Goal: Task Accomplishment & Management: Complete application form

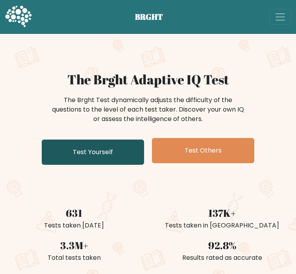
click at [122, 152] on link "Test Yourself" at bounding box center [93, 151] width 102 height 25
click at [100, 155] on link "Test Yourself" at bounding box center [93, 151] width 102 height 25
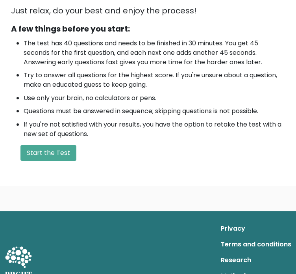
scroll to position [224, 0]
click at [57, 155] on button "Start the Test" at bounding box center [48, 153] width 56 height 16
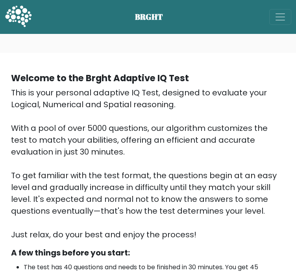
scroll to position [255, 0]
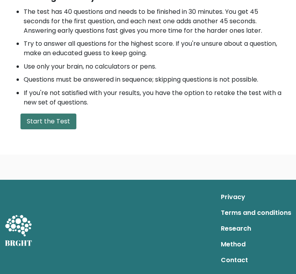
click at [50, 118] on button "Start the Test" at bounding box center [48, 121] width 56 height 16
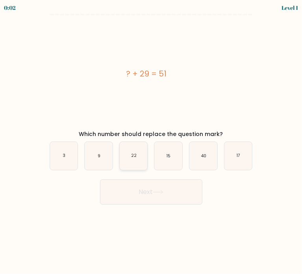
click at [130, 161] on icon "22" at bounding box center [134, 156] width 28 height 28
click at [151, 141] on input "c. 22" at bounding box center [151, 139] width 0 height 4
radio input "true"
click at [146, 192] on button "Next" at bounding box center [151, 191] width 102 height 25
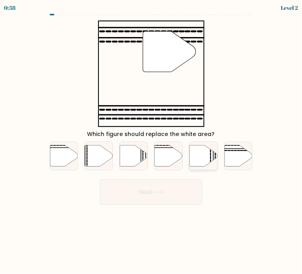
click at [198, 155] on icon at bounding box center [203, 155] width 28 height 21
click at [152, 141] on input "e." at bounding box center [151, 139] width 0 height 4
radio input "true"
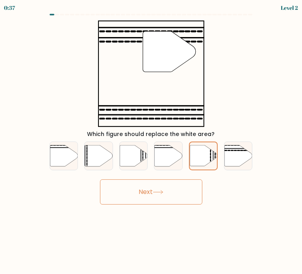
click at [168, 199] on button "Next" at bounding box center [151, 191] width 102 height 25
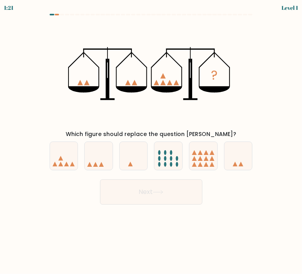
click at [150, 152] on div "c." at bounding box center [133, 155] width 35 height 29
click at [158, 154] on icon at bounding box center [168, 155] width 28 height 23
click at [152, 141] on input "d." at bounding box center [151, 139] width 0 height 4
radio input "true"
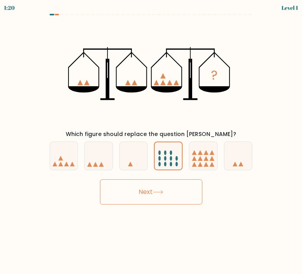
click at [157, 191] on icon at bounding box center [158, 192] width 11 height 4
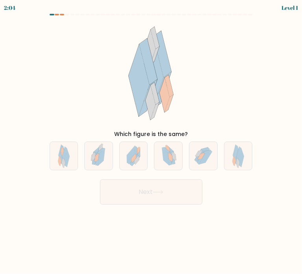
click at [222, 159] on div "f." at bounding box center [238, 155] width 35 height 29
click at [204, 157] on icon at bounding box center [205, 158] width 13 height 13
click at [152, 141] on input "e." at bounding box center [151, 139] width 0 height 4
radio input "true"
click at [142, 195] on button "Next" at bounding box center [151, 191] width 102 height 25
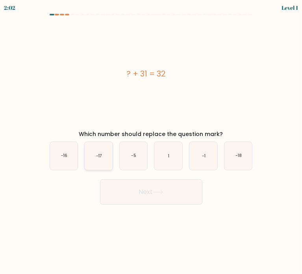
click at [105, 148] on icon "-17" at bounding box center [99, 156] width 28 height 28
click at [151, 141] on input "b. -17" at bounding box center [151, 139] width 0 height 4
radio input "true"
click at [142, 188] on button "Next" at bounding box center [151, 191] width 102 height 25
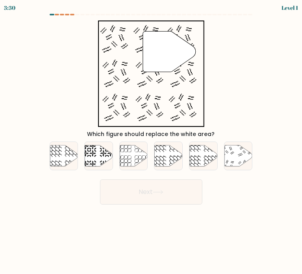
click at [185, 157] on div "d." at bounding box center [168, 155] width 35 height 29
click at [165, 186] on button "Next" at bounding box center [151, 191] width 102 height 25
click at [143, 185] on button "Next" at bounding box center [151, 191] width 102 height 25
click at [167, 162] on icon at bounding box center [169, 155] width 28 height 21
click at [152, 141] on input "d." at bounding box center [151, 139] width 0 height 4
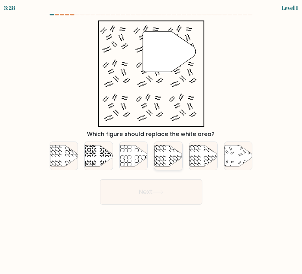
radio input "true"
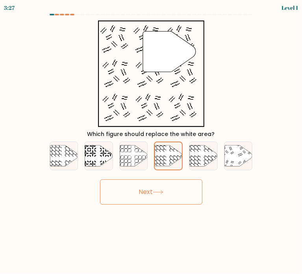
click at [158, 191] on icon at bounding box center [158, 192] width 11 height 4
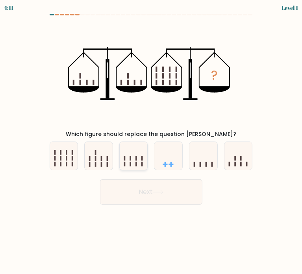
click at [125, 160] on rect at bounding box center [125, 158] width 2 height 5
click at [151, 141] on input "c." at bounding box center [151, 139] width 0 height 4
radio input "true"
click at [134, 179] on button "Next" at bounding box center [151, 191] width 102 height 25
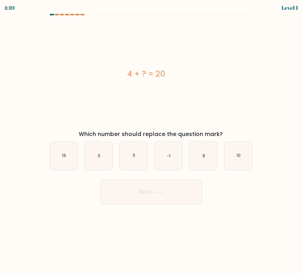
click at [138, 185] on button "Next" at bounding box center [151, 191] width 102 height 25
click at [166, 168] on icon "-1" at bounding box center [168, 156] width 28 height 28
click at [152, 141] on input "d. -1" at bounding box center [151, 139] width 0 height 4
radio input "true"
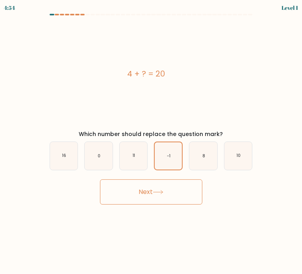
click at [165, 179] on button "Next" at bounding box center [151, 191] width 102 height 25
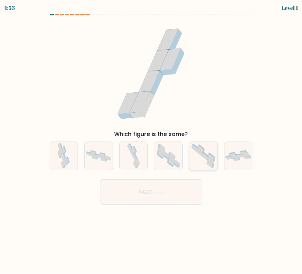
click at [195, 163] on icon at bounding box center [203, 156] width 28 height 28
click at [152, 141] on input "e." at bounding box center [151, 139] width 0 height 4
radio input "true"
click at [180, 181] on button "Next" at bounding box center [151, 191] width 102 height 25
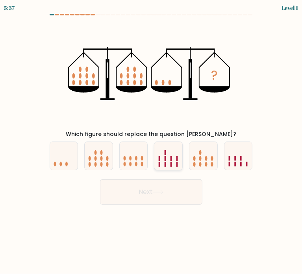
click at [161, 162] on icon at bounding box center [168, 155] width 28 height 23
click at [152, 141] on input "d." at bounding box center [151, 139] width 0 height 4
radio input "true"
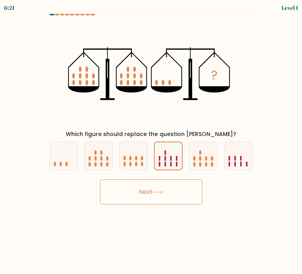
click at [161, 192] on icon at bounding box center [157, 192] width 9 height 4
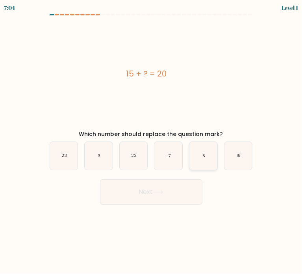
click at [208, 169] on icon "5" at bounding box center [203, 156] width 28 height 28
click at [152, 141] on input "e. 5" at bounding box center [151, 139] width 0 height 4
radio input "true"
click at [200, 189] on button "Next" at bounding box center [151, 191] width 102 height 25
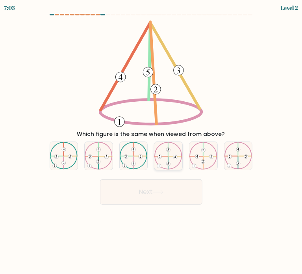
click at [156, 155] on icon at bounding box center [168, 156] width 28 height 28
click at [152, 141] on input "d." at bounding box center [151, 139] width 0 height 4
radio input "true"
click at [140, 195] on button "Next" at bounding box center [151, 191] width 102 height 25
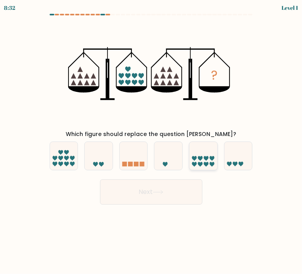
click at [204, 164] on icon at bounding box center [203, 155] width 28 height 23
click at [152, 141] on input "e." at bounding box center [151, 139] width 0 height 4
radio input "true"
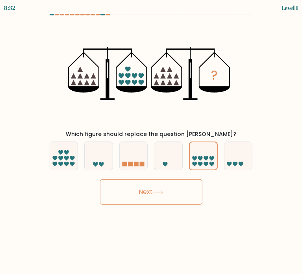
click at [187, 182] on button "Next" at bounding box center [151, 191] width 102 height 25
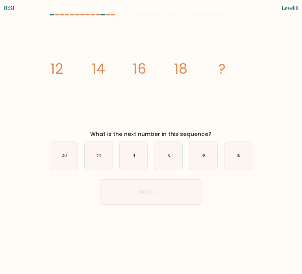
click at [162, 161] on icon "6" at bounding box center [168, 156] width 28 height 28
click at [152, 141] on input "d. 6" at bounding box center [151, 139] width 0 height 4
radio input "true"
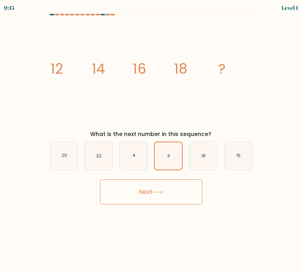
click at [160, 181] on button "Next" at bounding box center [151, 191] width 102 height 25
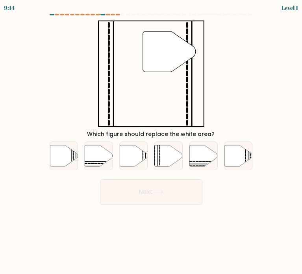
click at [164, 187] on button "Next" at bounding box center [151, 191] width 102 height 25
click at [185, 166] on div "d." at bounding box center [168, 155] width 35 height 29
click at [173, 165] on icon at bounding box center [168, 156] width 28 height 22
click at [152, 141] on input "d." at bounding box center [151, 139] width 0 height 4
radio input "true"
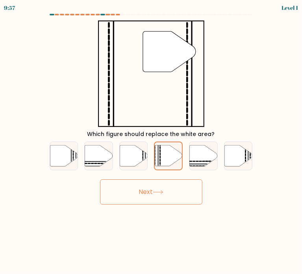
click at [172, 192] on button "Next" at bounding box center [151, 191] width 102 height 25
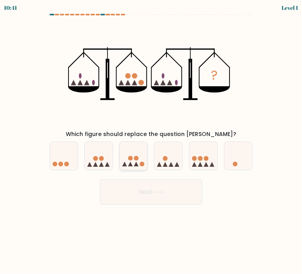
click at [130, 153] on icon at bounding box center [134, 155] width 28 height 23
click at [151, 141] on input "c." at bounding box center [151, 139] width 0 height 4
radio input "true"
click at [141, 185] on button "Next" at bounding box center [151, 191] width 102 height 25
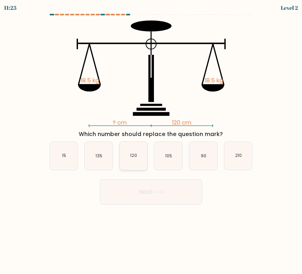
click at [139, 158] on icon "120" at bounding box center [134, 156] width 28 height 28
click at [151, 141] on input "c. 120" at bounding box center [151, 139] width 0 height 4
radio input "true"
click at [156, 182] on button "Next" at bounding box center [151, 191] width 102 height 25
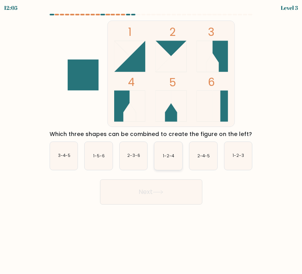
click at [162, 152] on icon "1-2-4" at bounding box center [168, 156] width 28 height 28
click at [152, 141] on input "d. 1-2-4" at bounding box center [151, 139] width 0 height 4
radio input "true"
click at [166, 189] on button "Next" at bounding box center [151, 191] width 102 height 25
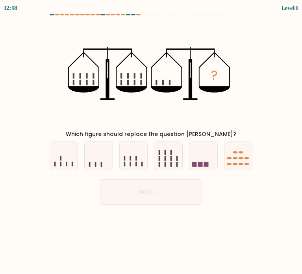
click at [222, 163] on div "f." at bounding box center [238, 155] width 35 height 29
click at [211, 159] on icon at bounding box center [203, 155] width 28 height 23
click at [152, 141] on input "e." at bounding box center [151, 139] width 0 height 4
radio input "true"
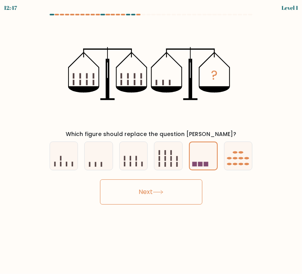
click at [164, 198] on button "Next" at bounding box center [151, 191] width 102 height 25
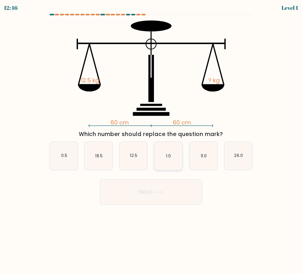
click at [155, 155] on icon "1.0" at bounding box center [168, 156] width 28 height 28
click at [152, 141] on input "d. 1.0" at bounding box center [151, 139] width 0 height 4
radio input "true"
click at [156, 190] on icon at bounding box center [158, 192] width 11 height 4
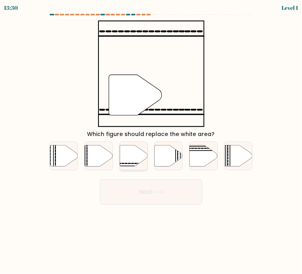
click at [120, 151] on icon at bounding box center [134, 156] width 28 height 22
click at [151, 141] on input "c." at bounding box center [151, 139] width 0 height 4
radio input "true"
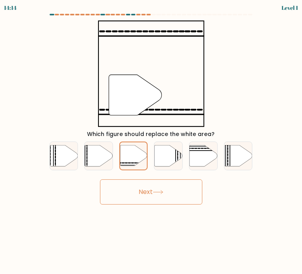
click at [154, 196] on button "Next" at bounding box center [151, 191] width 102 height 25
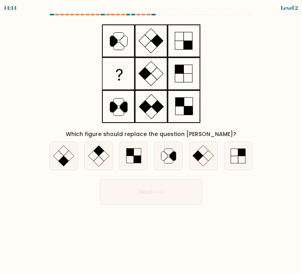
click at [154, 163] on icon at bounding box center [168, 156] width 28 height 28
click at [152, 141] on input "d." at bounding box center [151, 139] width 0 height 4
radio input "true"
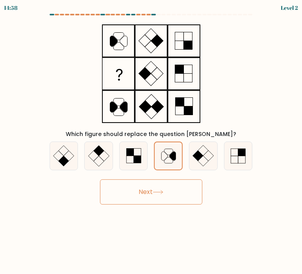
click at [156, 193] on icon at bounding box center [158, 192] width 11 height 4
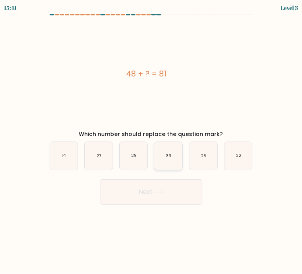
click at [178, 159] on icon "33" at bounding box center [168, 156] width 28 height 28
click at [152, 141] on input "d. 33" at bounding box center [151, 139] width 0 height 4
radio input "true"
click at [170, 196] on button "Next" at bounding box center [151, 191] width 102 height 25
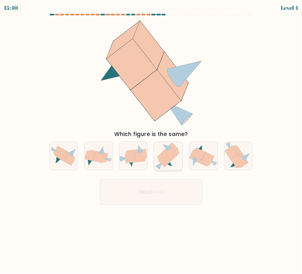
click at [171, 154] on icon at bounding box center [172, 153] width 13 height 13
click at [152, 141] on input "d." at bounding box center [151, 139] width 0 height 4
radio input "true"
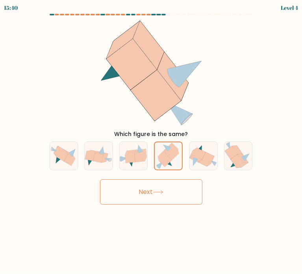
click at [165, 196] on button "Next" at bounding box center [151, 191] width 102 height 25
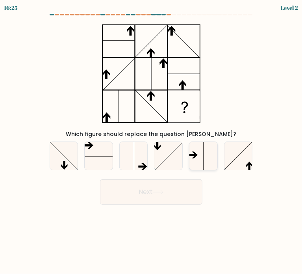
click at [192, 159] on icon at bounding box center [203, 156] width 28 height 28
click at [152, 141] on input "e." at bounding box center [151, 139] width 0 height 4
radio input "true"
click at [157, 185] on button "Next" at bounding box center [151, 191] width 102 height 25
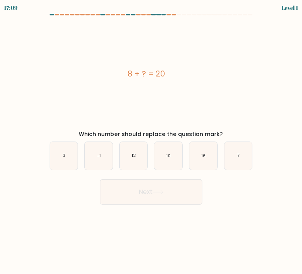
click at [151, 154] on div "d. 10" at bounding box center [168, 155] width 35 height 29
click at [149, 178] on div "Next" at bounding box center [151, 188] width 213 height 31
click at [128, 156] on icon "12" at bounding box center [134, 156] width 28 height 28
click at [151, 141] on input "c. 12" at bounding box center [151, 139] width 0 height 4
radio input "true"
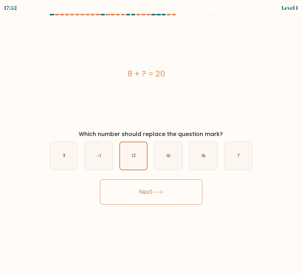
click at [154, 183] on button "Next" at bounding box center [151, 191] width 102 height 25
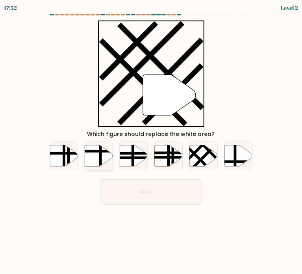
click at [106, 167] on div at bounding box center [98, 155] width 29 height 29
click at [151, 141] on input "b." at bounding box center [151, 139] width 0 height 4
radio input "true"
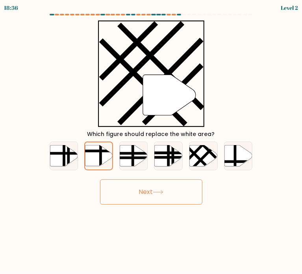
click at [141, 194] on button "Next" at bounding box center [151, 191] width 102 height 25
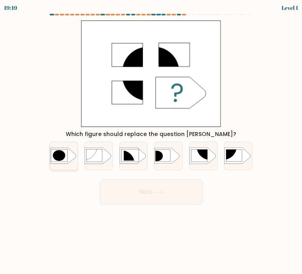
click at [65, 154] on ellipse at bounding box center [59, 155] width 13 height 11
click at [151, 141] on input "a." at bounding box center [151, 139] width 0 height 4
radio input "true"
click at [118, 189] on button "Next" at bounding box center [151, 191] width 102 height 25
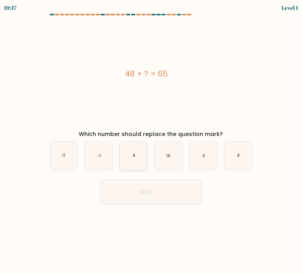
click at [144, 163] on icon "4" at bounding box center [134, 156] width 28 height 28
click at [151, 141] on input "c. 4" at bounding box center [151, 139] width 0 height 4
radio input "true"
click at [145, 181] on button "Next" at bounding box center [151, 191] width 102 height 25
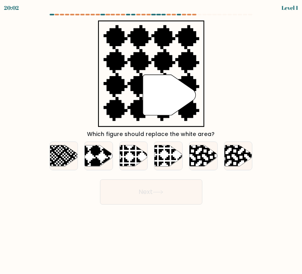
click at [192, 152] on icon at bounding box center [211, 144] width 50 height 50
click at [152, 141] on input "e." at bounding box center [151, 139] width 0 height 4
radio input "true"
click at [184, 179] on button "Next" at bounding box center [151, 191] width 102 height 25
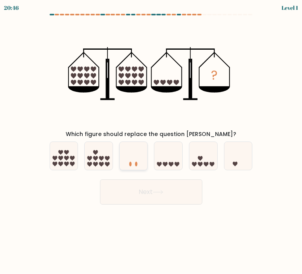
click at [146, 152] on icon at bounding box center [134, 155] width 28 height 23
click at [151, 141] on input "c." at bounding box center [151, 139] width 0 height 4
radio input "true"
click at [151, 174] on div "Next" at bounding box center [151, 188] width 213 height 31
click at [170, 201] on button "Next" at bounding box center [151, 191] width 102 height 25
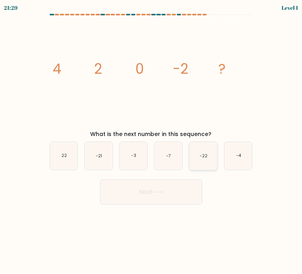
click at [209, 151] on icon "-22" at bounding box center [203, 156] width 28 height 28
click at [152, 141] on input "e. -22" at bounding box center [151, 139] width 0 height 4
radio input "true"
click at [187, 187] on button "Next" at bounding box center [151, 191] width 102 height 25
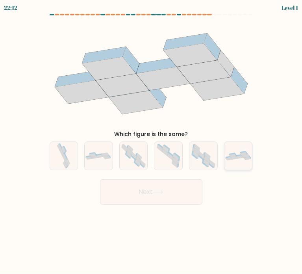
click at [244, 163] on div at bounding box center [238, 155] width 29 height 29
click at [152, 141] on input "f." at bounding box center [151, 139] width 0 height 4
radio input "true"
click at [190, 191] on button "Next" at bounding box center [151, 191] width 102 height 25
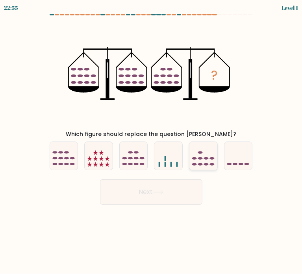
click at [191, 159] on icon at bounding box center [203, 155] width 28 height 23
click at [152, 141] on input "e." at bounding box center [151, 139] width 0 height 4
radio input "true"
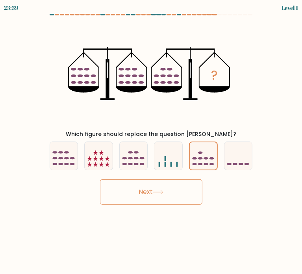
click at [166, 196] on button "Next" at bounding box center [151, 191] width 102 height 25
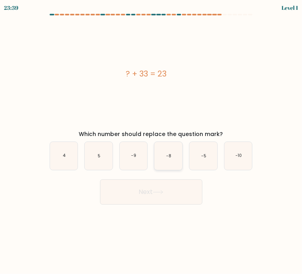
click at [163, 154] on icon "-8" at bounding box center [168, 156] width 28 height 28
click at [152, 141] on input "d. -8" at bounding box center [151, 139] width 0 height 4
radio input "true"
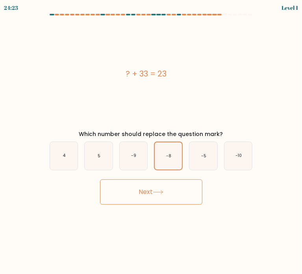
click at [164, 185] on button "Next" at bounding box center [151, 191] width 102 height 25
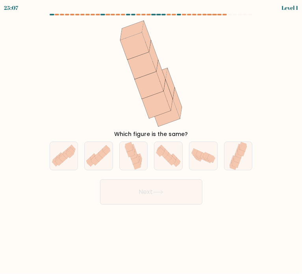
click at [177, 171] on form at bounding box center [151, 109] width 302 height 191
click at [174, 167] on icon at bounding box center [168, 156] width 28 height 24
click at [152, 141] on input "d." at bounding box center [151, 139] width 0 height 4
radio input "true"
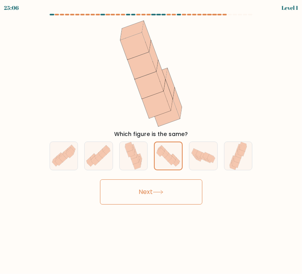
click at [164, 185] on button "Next" at bounding box center [151, 191] width 102 height 25
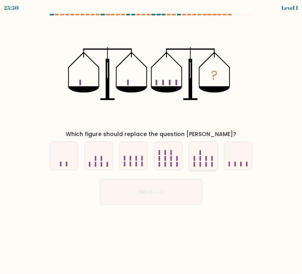
click at [203, 160] on icon at bounding box center [203, 155] width 28 height 23
click at [152, 141] on input "e." at bounding box center [151, 139] width 0 height 4
radio input "true"
click at [174, 215] on body "25:50 Level 1" at bounding box center [151, 137] width 302 height 274
click at [195, 172] on form at bounding box center [151, 109] width 302 height 191
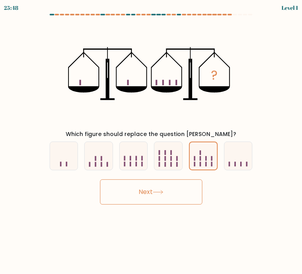
click at [189, 183] on button "Next" at bounding box center [151, 191] width 102 height 25
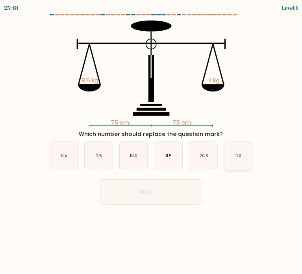
click at [241, 153] on text "4.0" at bounding box center [238, 156] width 6 height 6
click at [152, 141] on input "f. 4.0" at bounding box center [151, 139] width 0 height 4
radio input "true"
click at [199, 188] on button "Next" at bounding box center [151, 191] width 102 height 25
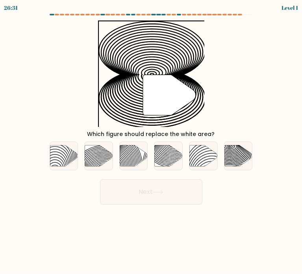
click at [170, 177] on div "Next" at bounding box center [151, 188] width 213 height 31
click at [170, 190] on button "Next" at bounding box center [151, 191] width 102 height 25
click at [172, 165] on icon at bounding box center [168, 156] width 28 height 22
click at [152, 141] on input "d." at bounding box center [151, 139] width 0 height 4
radio input "true"
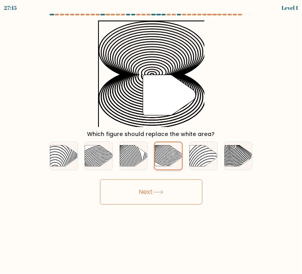
click at [172, 165] on icon at bounding box center [168, 155] width 27 height 21
click at [152, 141] on input "d." at bounding box center [151, 139] width 0 height 4
click at [163, 187] on button "Next" at bounding box center [151, 191] width 102 height 25
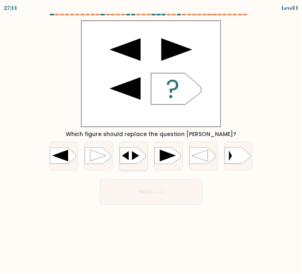
click at [131, 156] on icon at bounding box center [133, 156] width 26 height 16
click at [151, 141] on input "c." at bounding box center [151, 139] width 0 height 4
radio input "true"
click at [140, 179] on button "Next" at bounding box center [151, 191] width 102 height 25
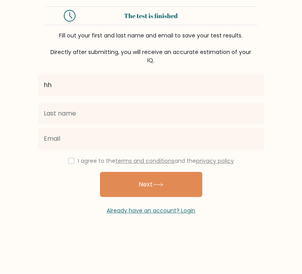
type input "hh"
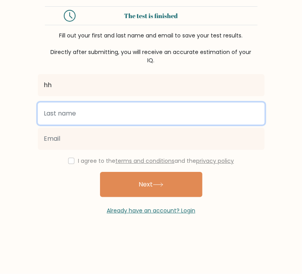
click at [161, 121] on input "text" at bounding box center [151, 113] width 227 height 22
type input "bb"
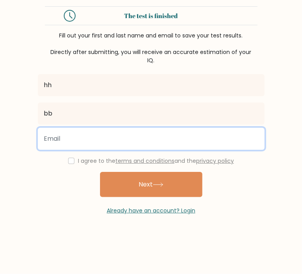
click at [154, 143] on input "email" at bounding box center [151, 139] width 227 height 22
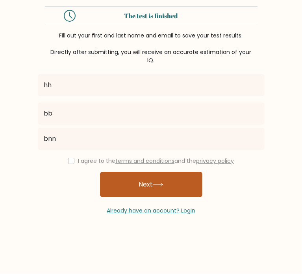
click at [169, 175] on button "Next" at bounding box center [151, 184] width 102 height 25
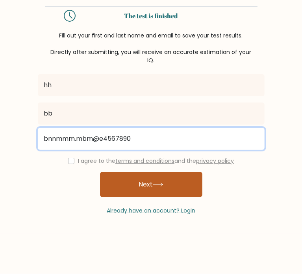
type input "bnnmmm.mbm@e4567890"
click at [100, 172] on button "Next" at bounding box center [151, 184] width 102 height 25
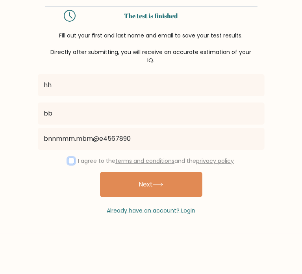
click at [68, 162] on input "checkbox" at bounding box center [71, 161] width 6 height 6
checkbox input "true"
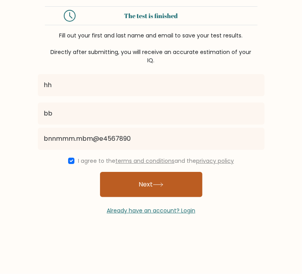
click at [124, 182] on button "Next" at bounding box center [151, 184] width 102 height 25
